Goal: Transaction & Acquisition: Purchase product/service

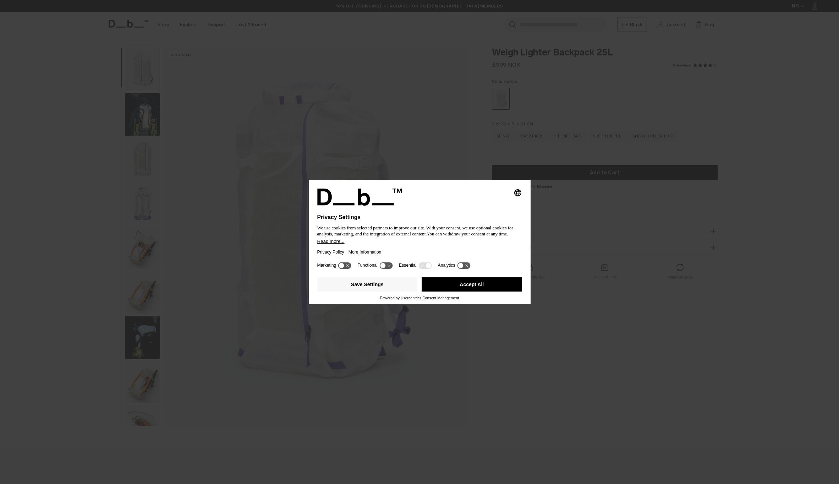
click at [489, 286] on button "Accept All" at bounding box center [472, 284] width 100 height 14
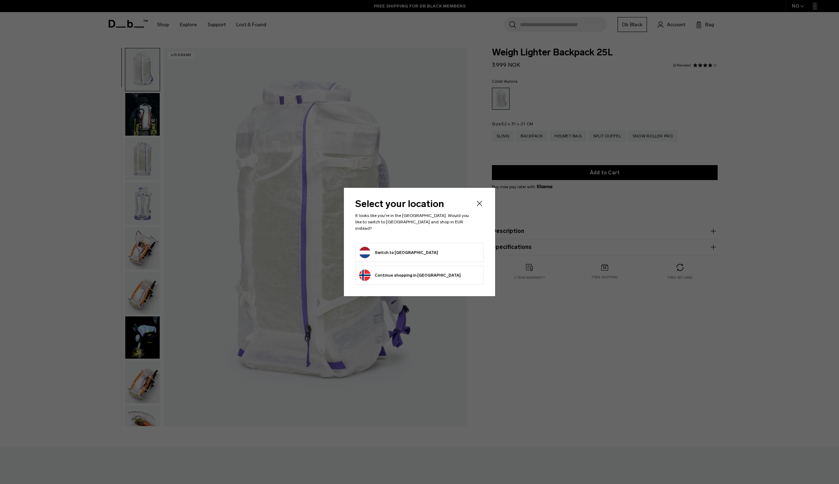
click at [458, 253] on form "Switch to Netherlands" at bounding box center [419, 252] width 121 height 11
click at [396, 247] on button "Switch to Netherlands" at bounding box center [398, 252] width 79 height 11
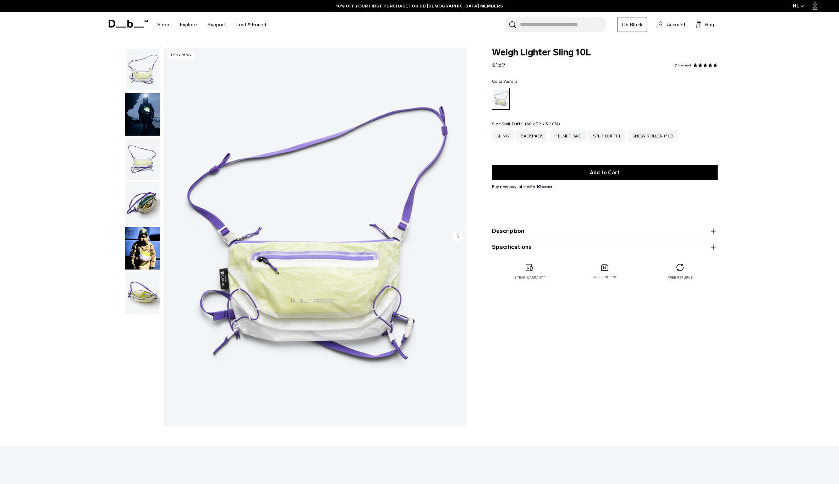
click at [600, 141] on div "Split Duffel" at bounding box center [606, 135] width 37 height 11
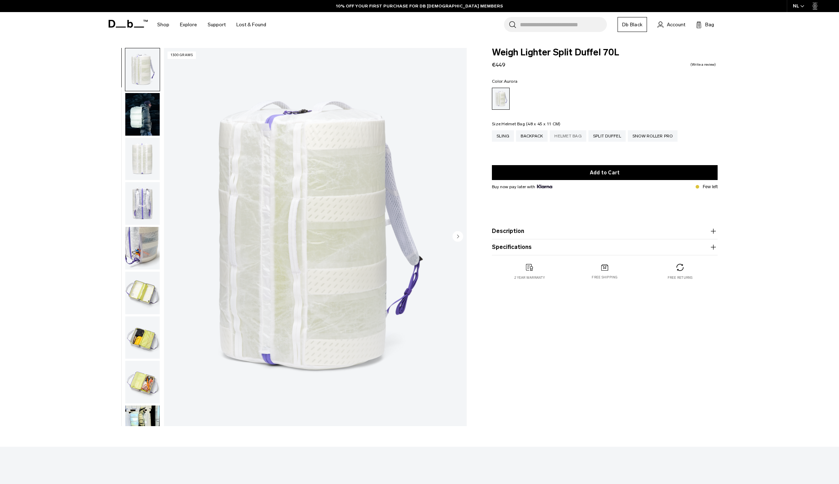
click at [582, 139] on div "Helmet Bag" at bounding box center [568, 135] width 37 height 11
